Goal: Transaction & Acquisition: Download file/media

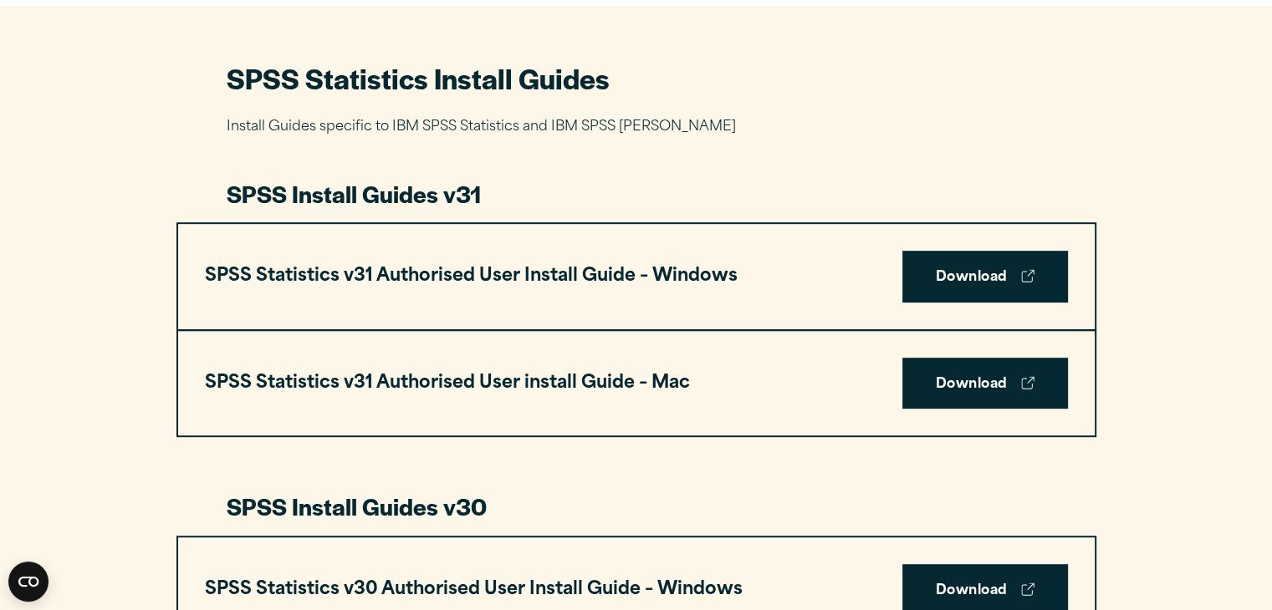
scroll to position [1007, 0]
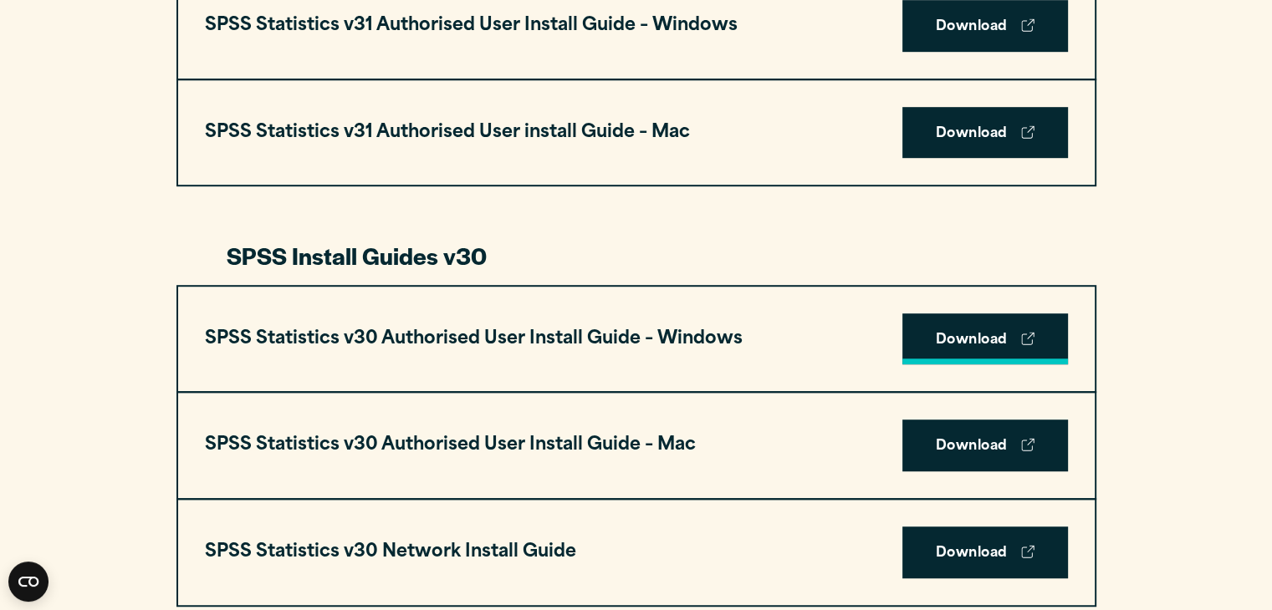
click at [973, 337] on link "Download" at bounding box center [985, 340] width 166 height 52
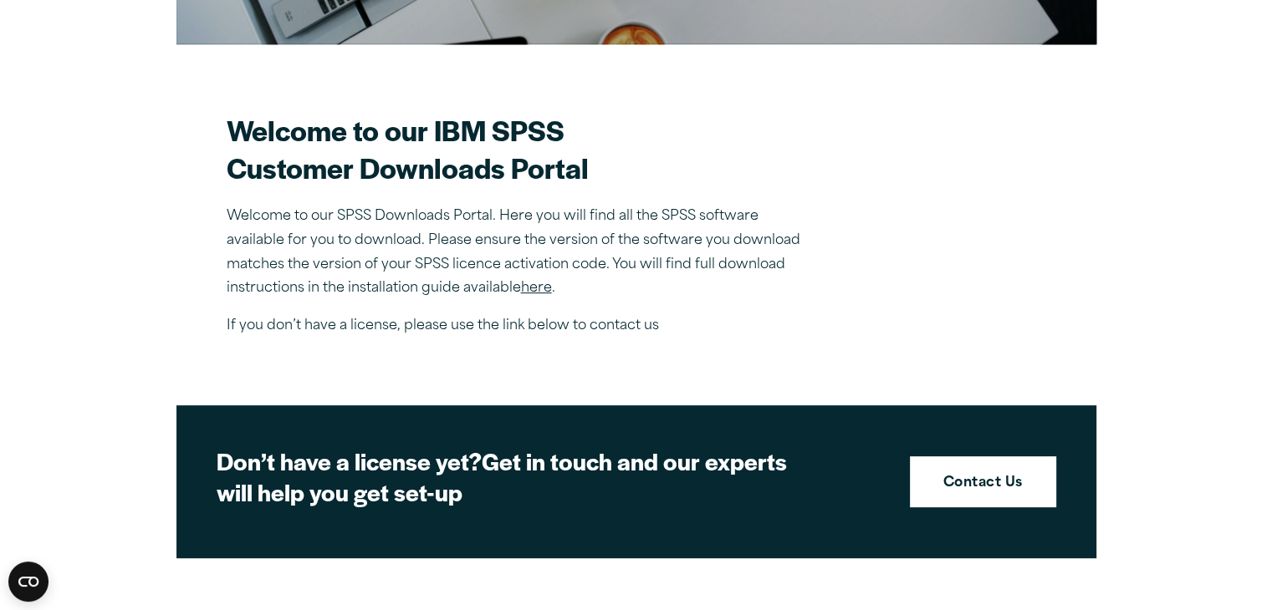
scroll to position [502, 0]
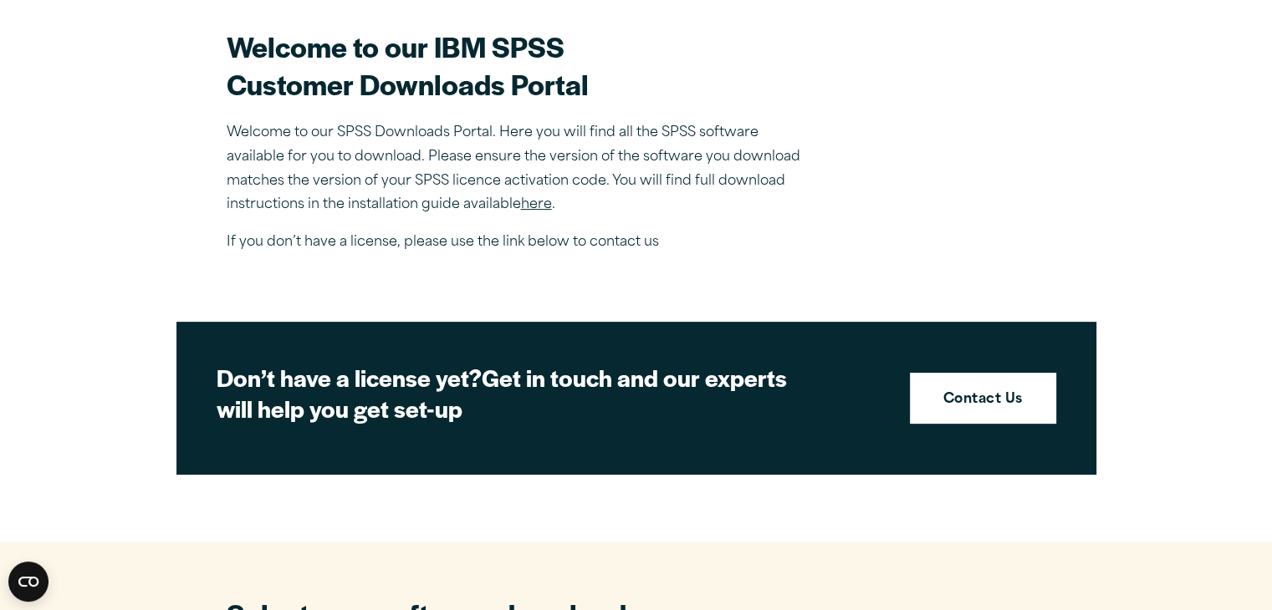
drag, startPoint x: 534, startPoint y: 203, endPoint x: 452, endPoint y: 245, distance: 92.0
click at [534, 203] on link "here" at bounding box center [536, 204] width 31 height 13
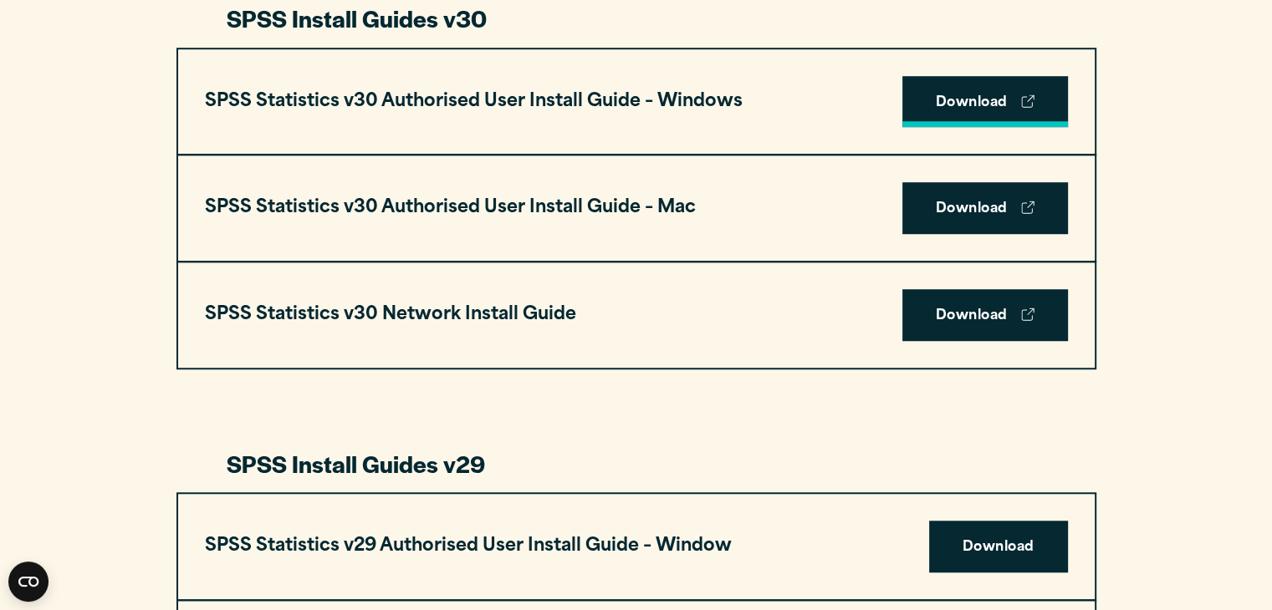
scroll to position [1254, 0]
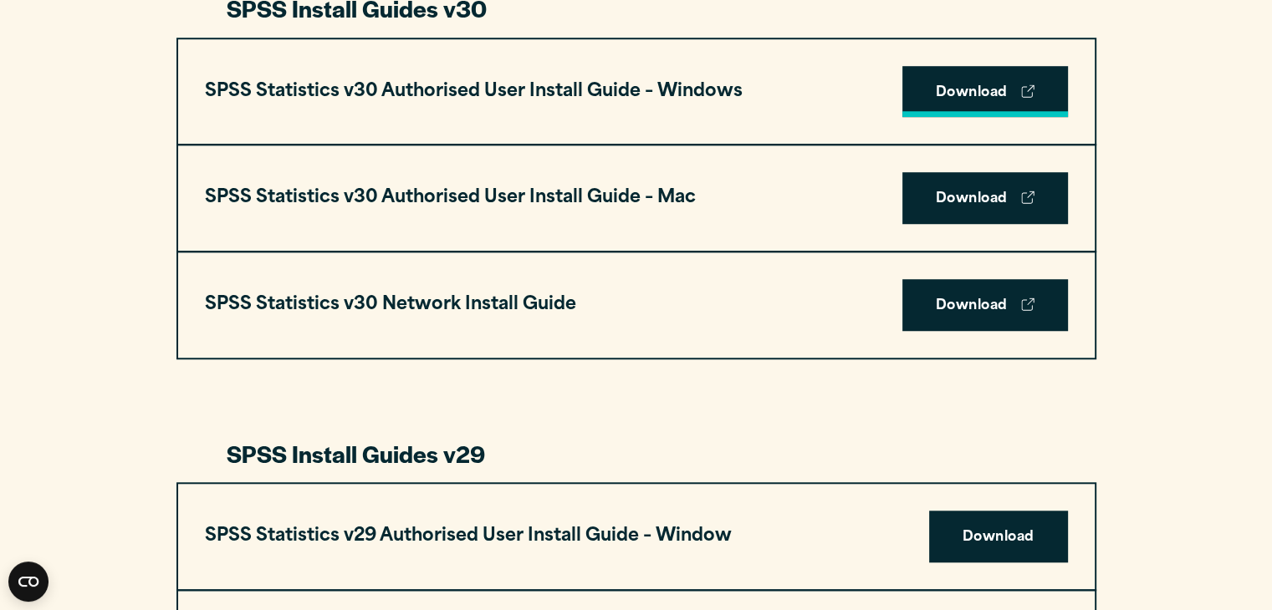
click at [974, 93] on link "Download" at bounding box center [985, 92] width 166 height 52
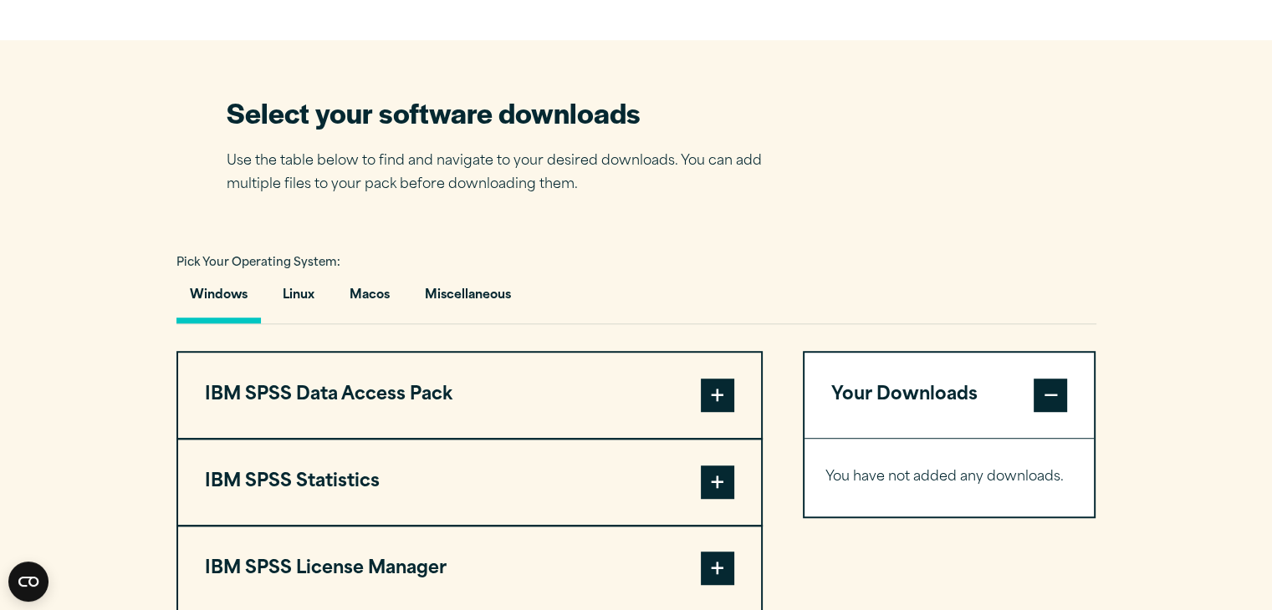
scroll to position [1254, 0]
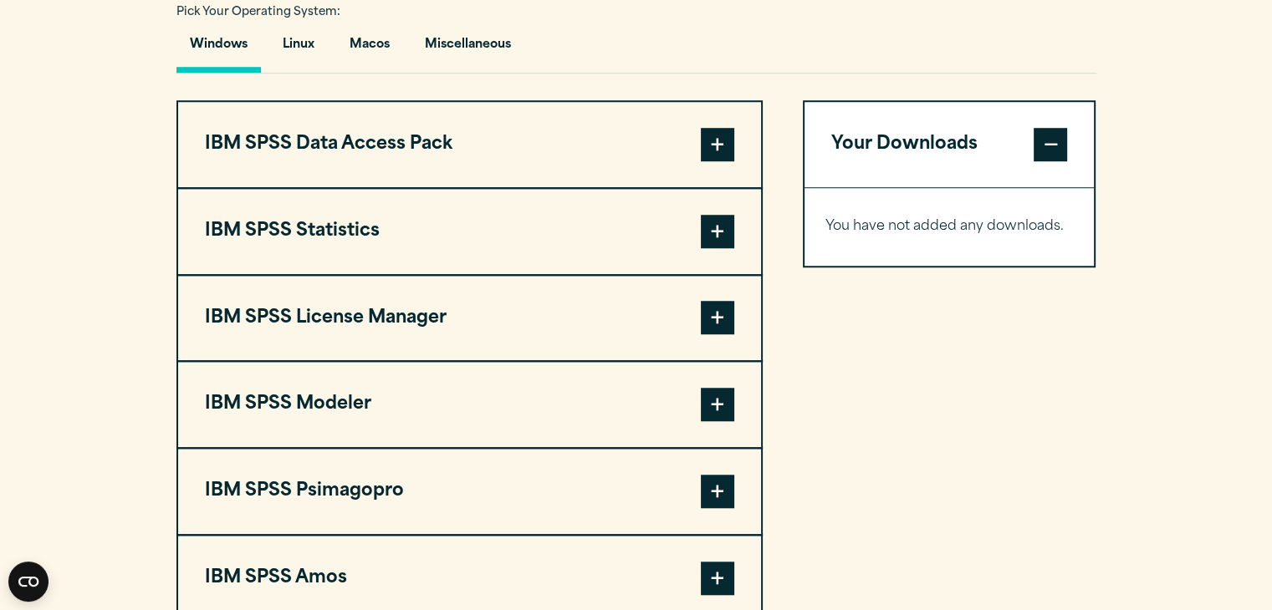
click at [716, 232] on span at bounding box center [717, 231] width 33 height 33
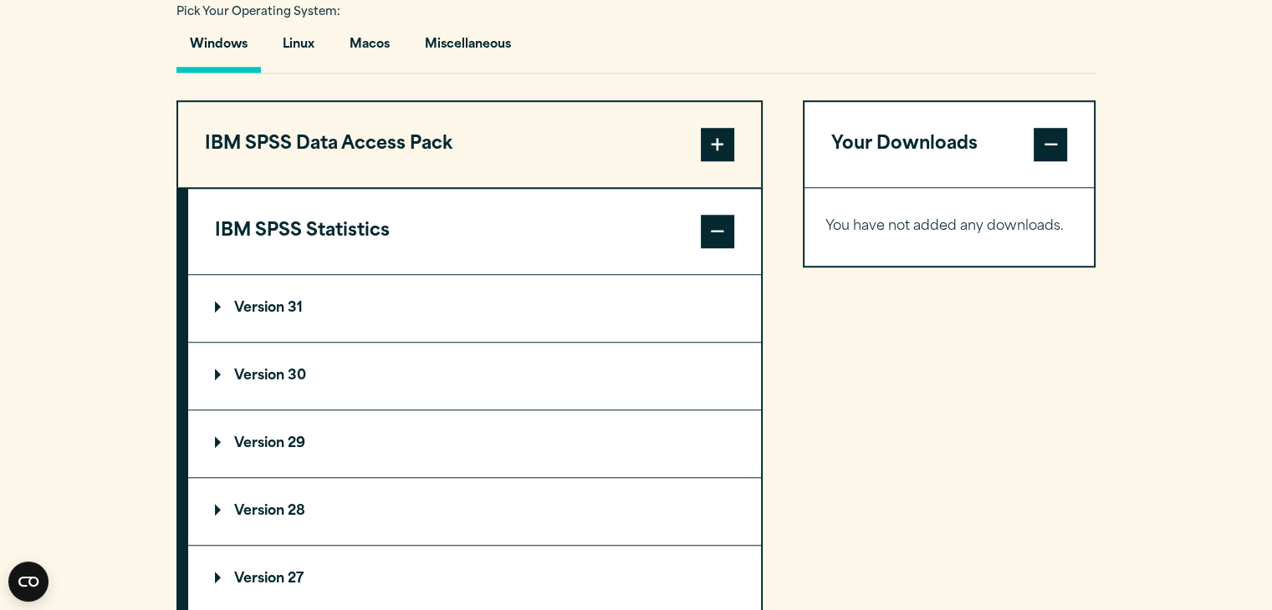
click at [253, 374] on p "Version 30" at bounding box center [260, 376] width 91 height 13
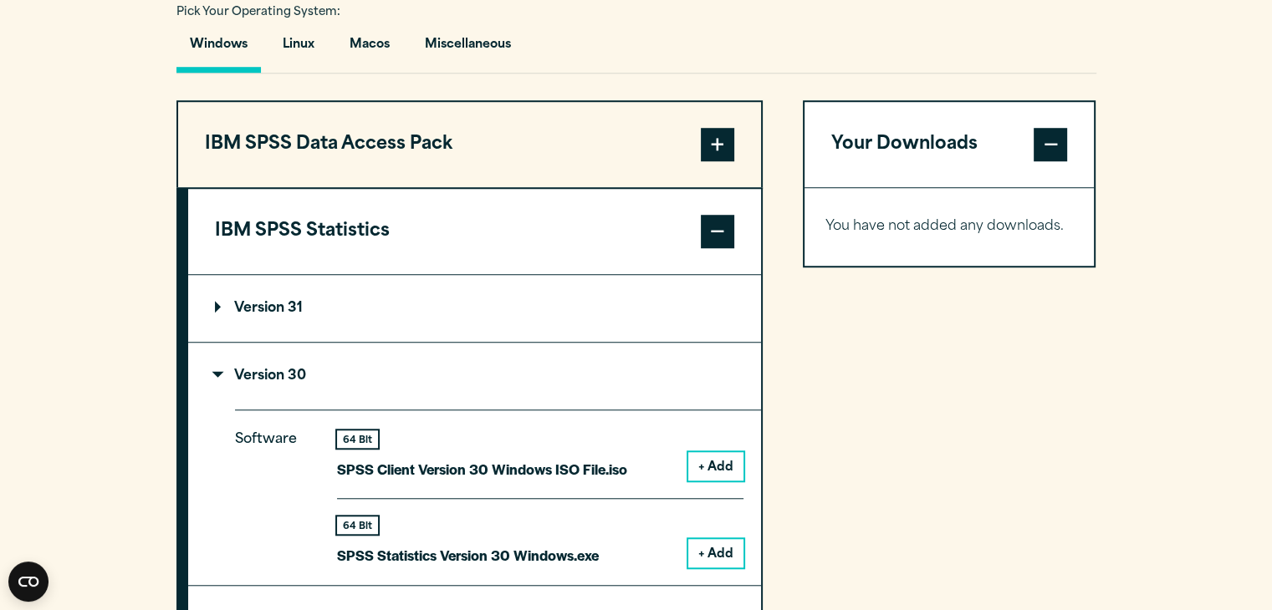
scroll to position [1422, 0]
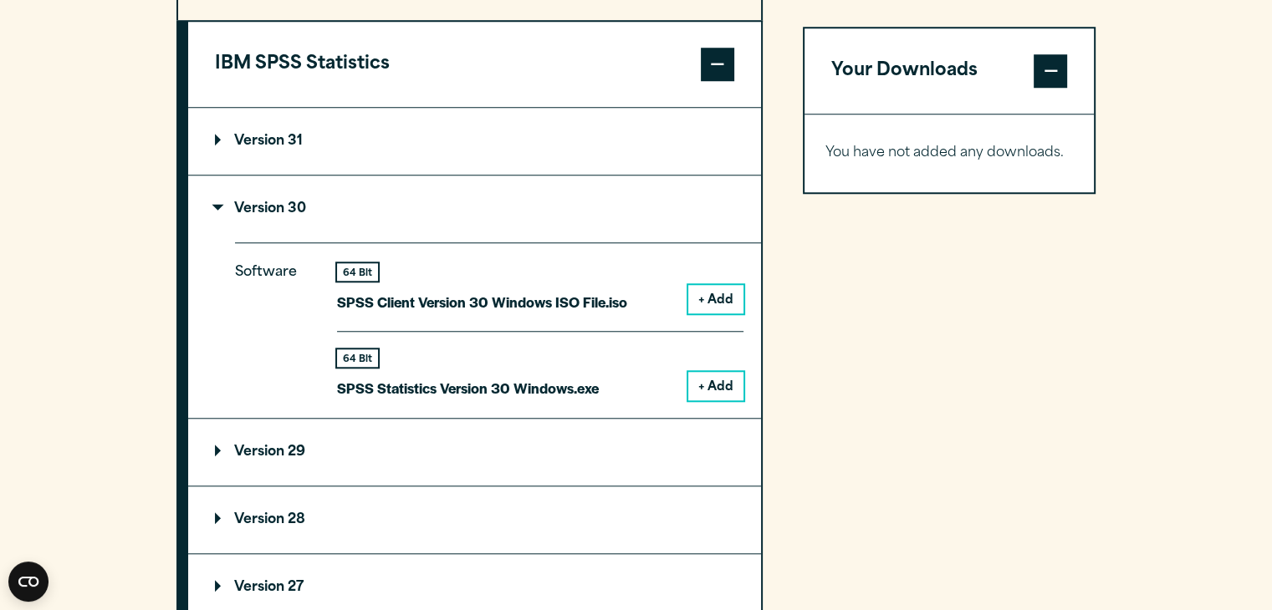
click at [707, 383] on button "+ Add" at bounding box center [715, 386] width 55 height 28
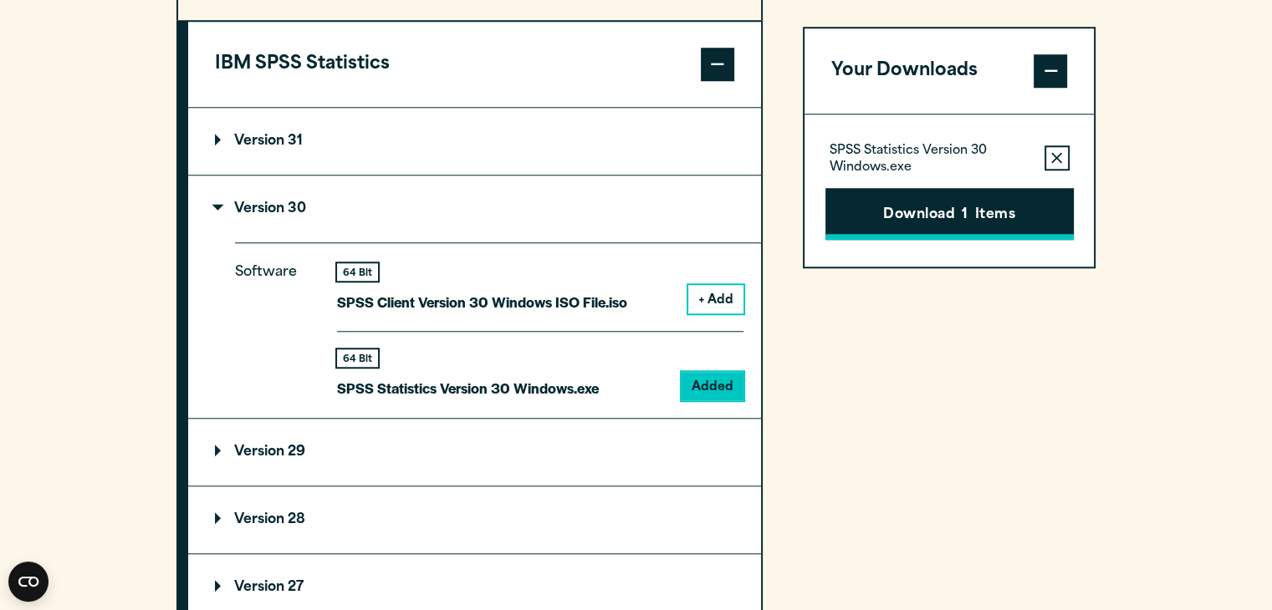
click at [866, 217] on button "Download 1 Items" at bounding box center [949, 214] width 248 height 52
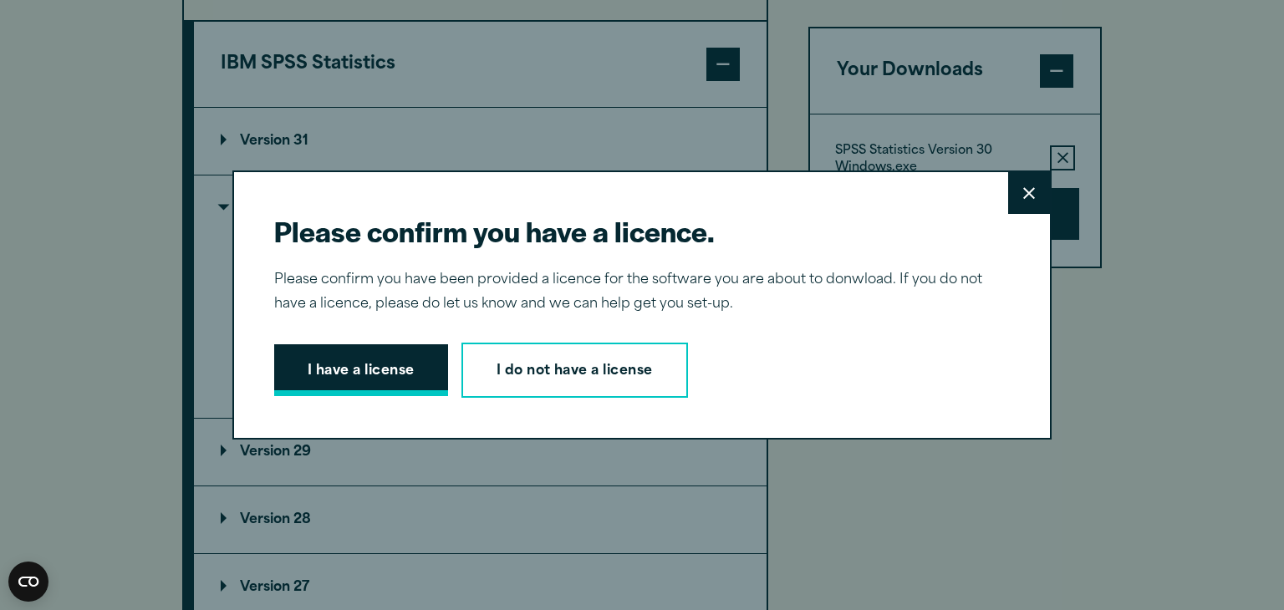
click at [328, 370] on button "I have a license" at bounding box center [361, 371] width 174 height 52
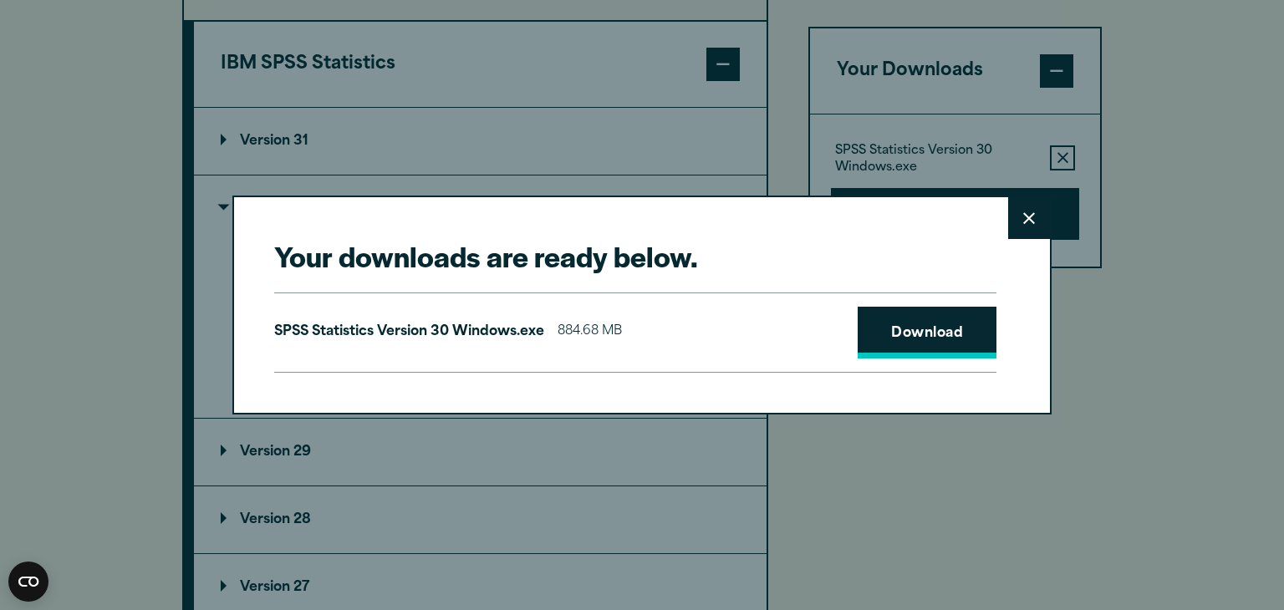
click at [917, 332] on link "Download" at bounding box center [927, 333] width 139 height 52
click at [1016, 222] on button "Close" at bounding box center [1030, 218] width 42 height 42
